Goal: Task Accomplishment & Management: Manage account settings

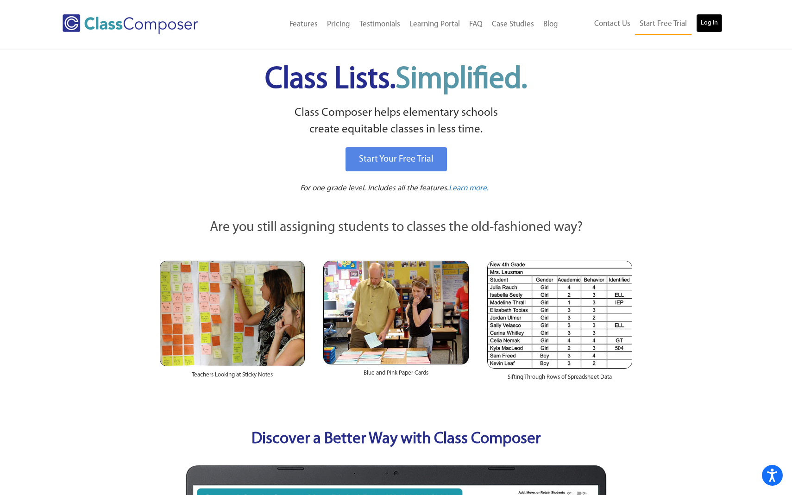
click at [712, 15] on link "Log In" at bounding box center [709, 23] width 26 height 19
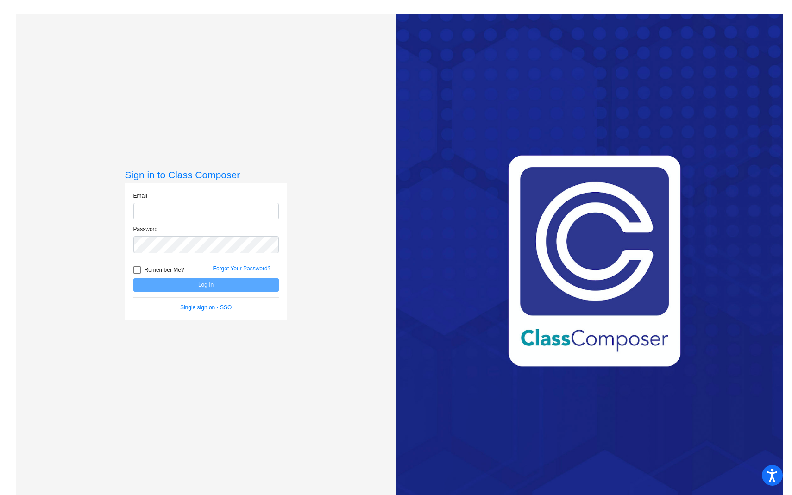
type input "nancy.espana@svusd.org"
click at [251, 281] on button "Log In" at bounding box center [205, 284] width 145 height 13
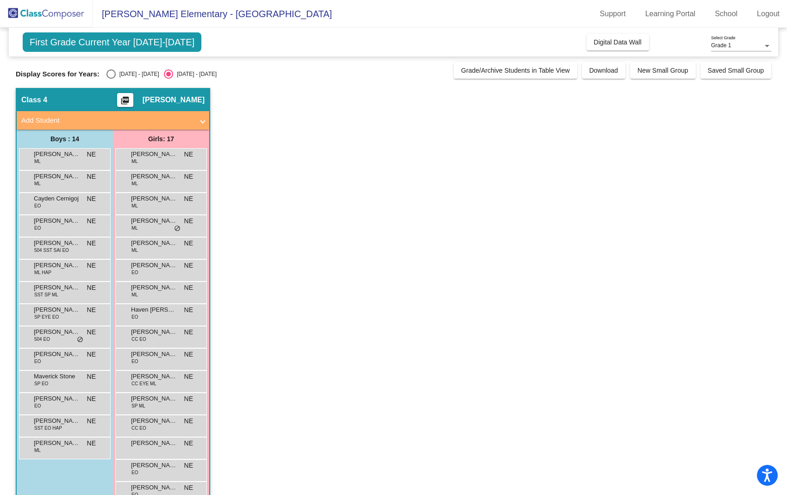
click at [110, 76] on div "Select an option" at bounding box center [110, 73] width 9 height 9
click at [111, 79] on input "2024 - 2025" at bounding box center [111, 79] width 0 height 0
radio input "true"
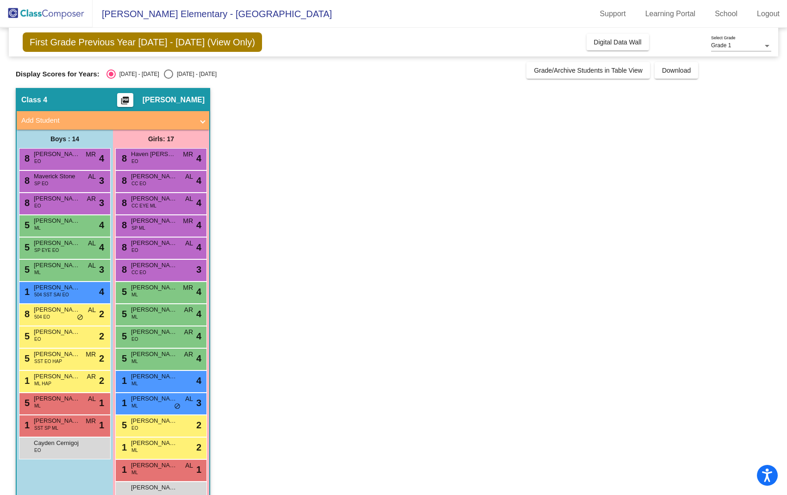
scroll to position [0, 0]
